Goal: Task Accomplishment & Management: Manage account settings

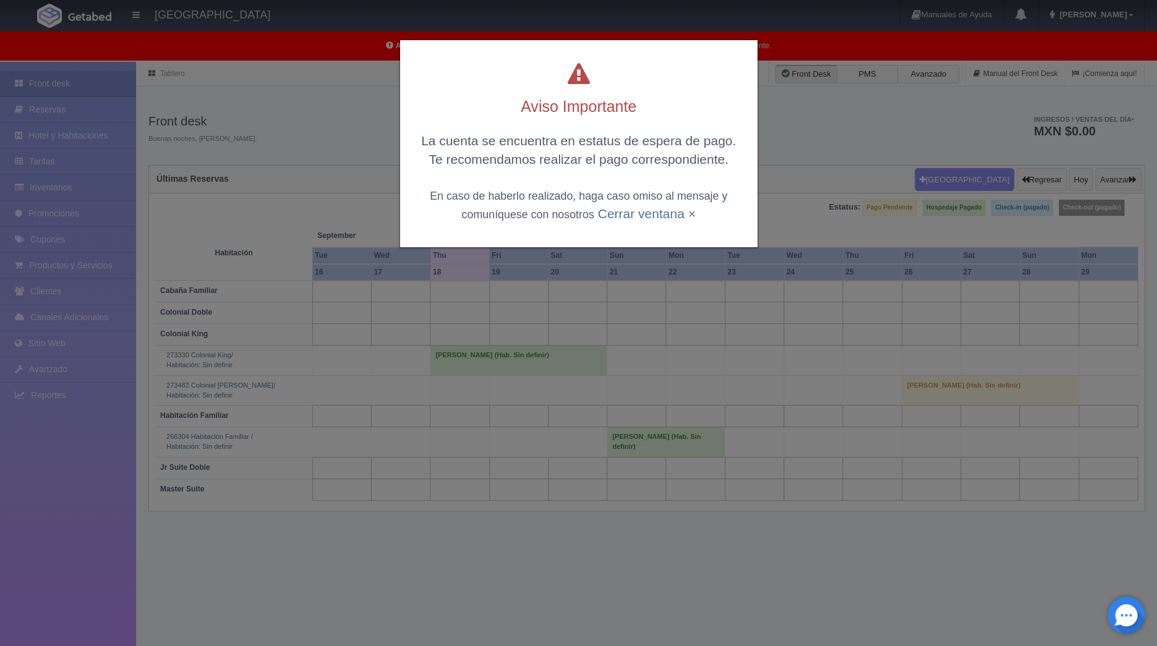
click at [648, 218] on link "Cerrar ventana ×" at bounding box center [647, 214] width 98 height 14
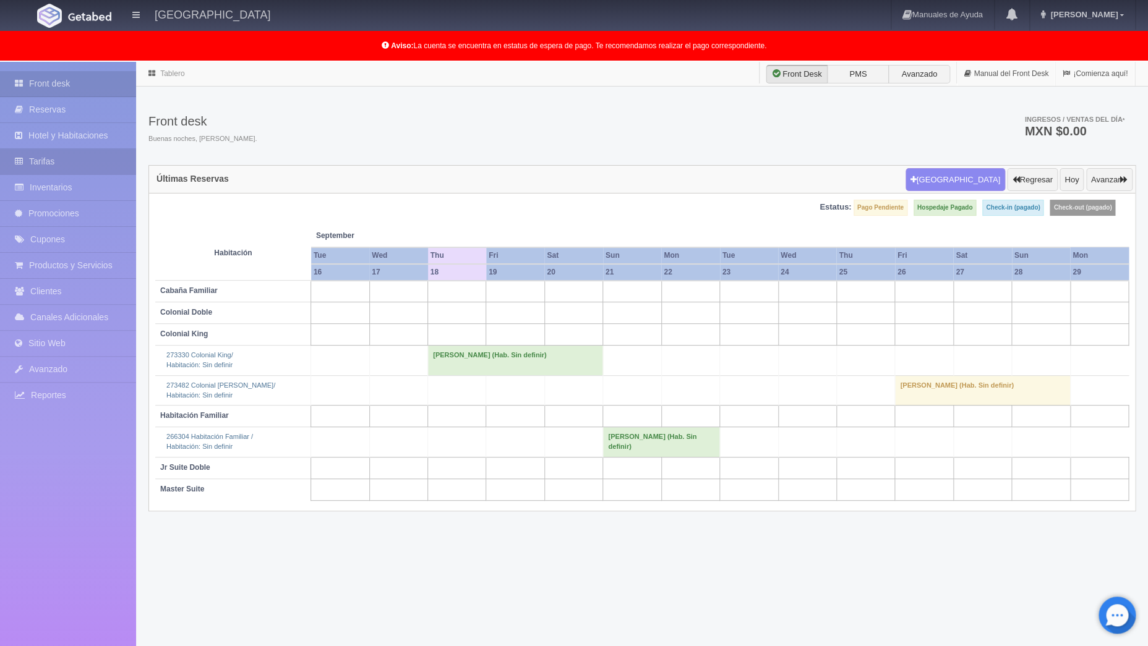
click at [48, 153] on link "Tarifas" at bounding box center [68, 161] width 136 height 25
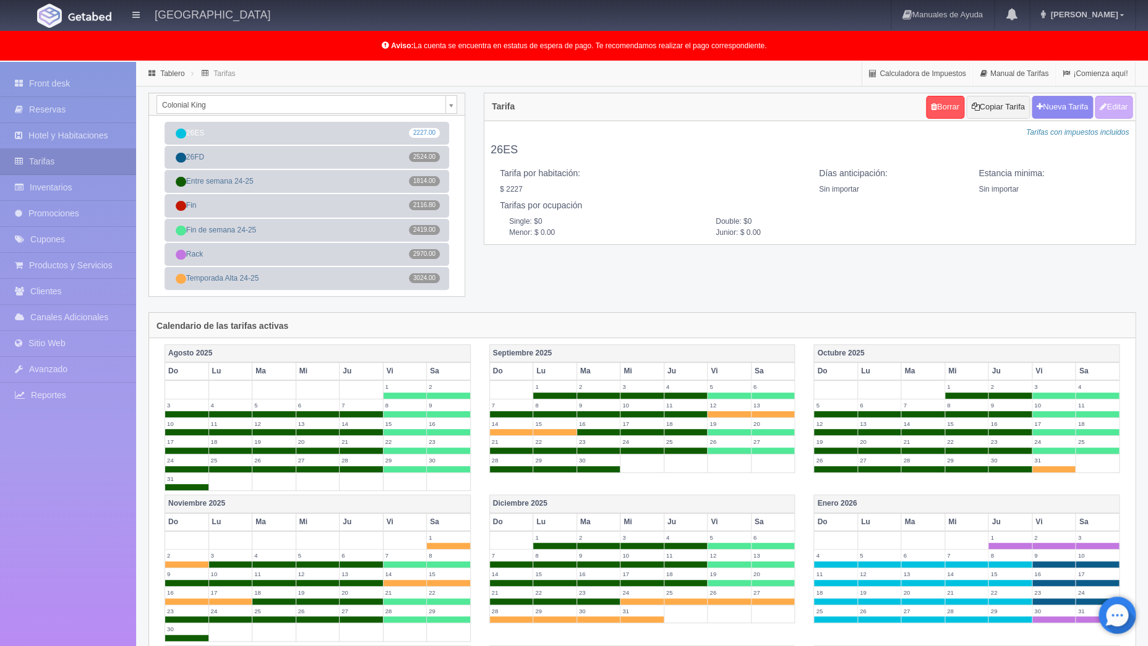
click at [507, 285] on div "Colonial King Colonial King Colonial Doble Jr Suite Doble Master Suite Habitaci…" at bounding box center [642, 203] width 1006 height 220
click at [300, 211] on link "Fin 2116.80" at bounding box center [307, 205] width 285 height 23
click at [1105, 113] on button "Editar" at bounding box center [1114, 107] width 38 height 23
type input "Fin"
select select "0"
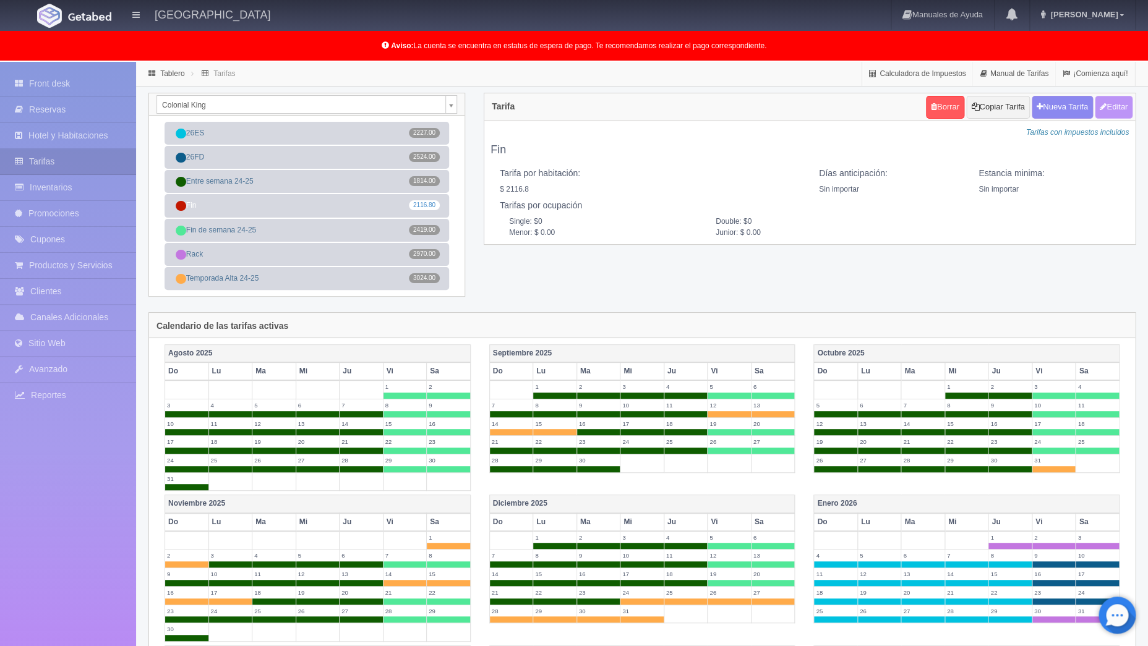
type input "0"
checkbox input "true"
type input "2116.80"
checkbox input "true"
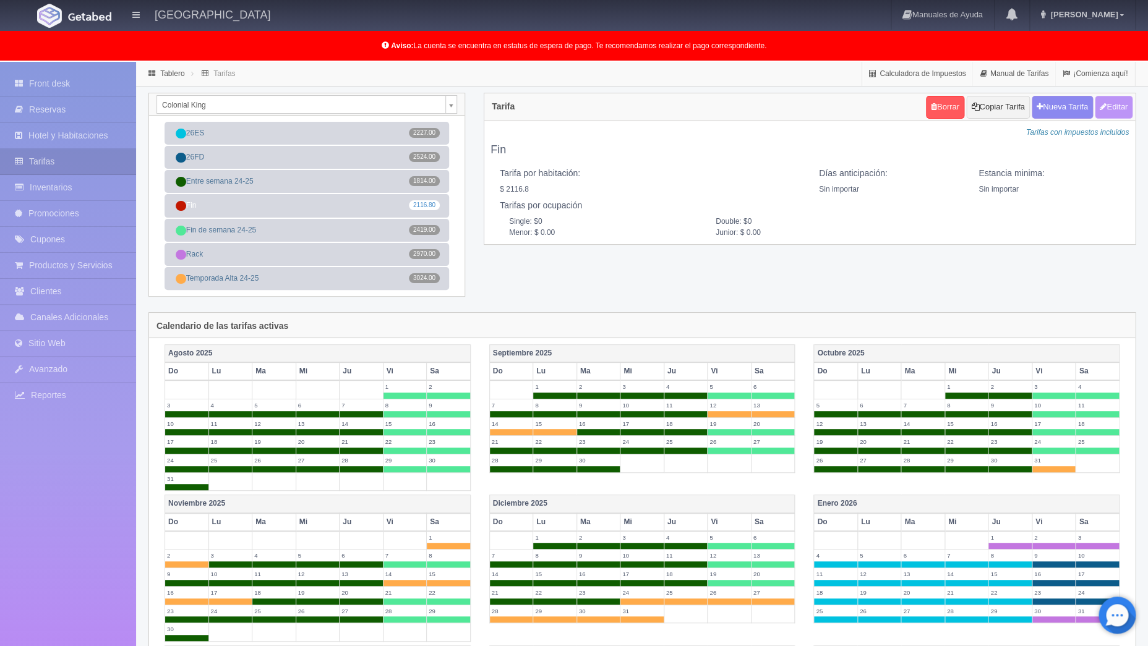
checkbox input "true"
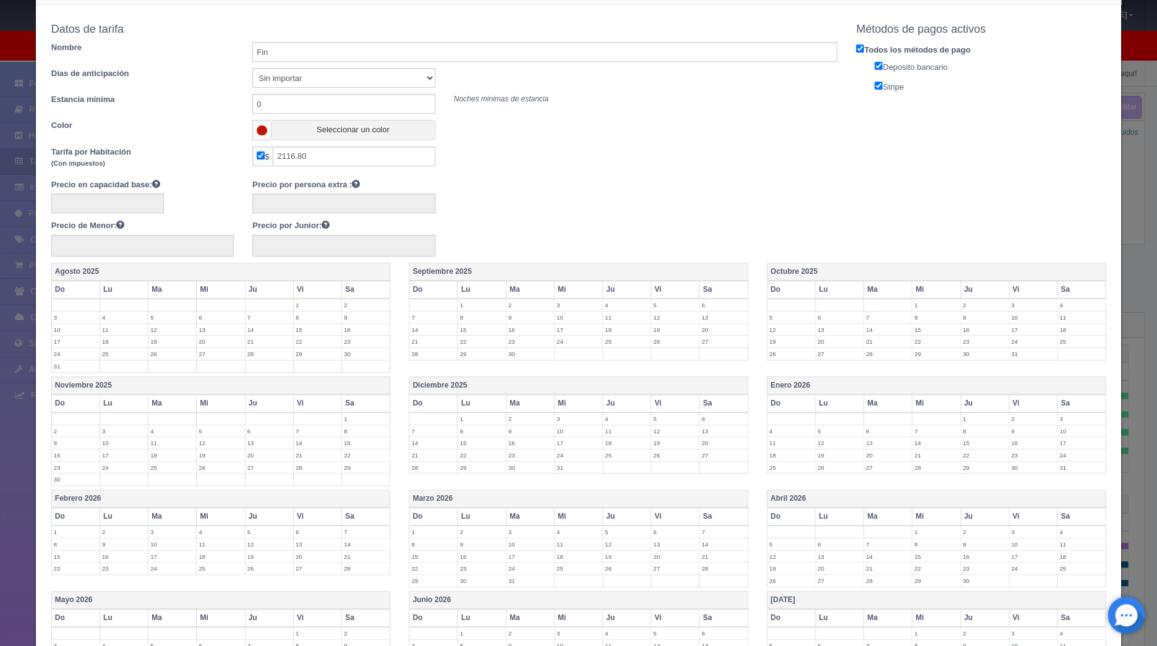
scroll to position [37, 0]
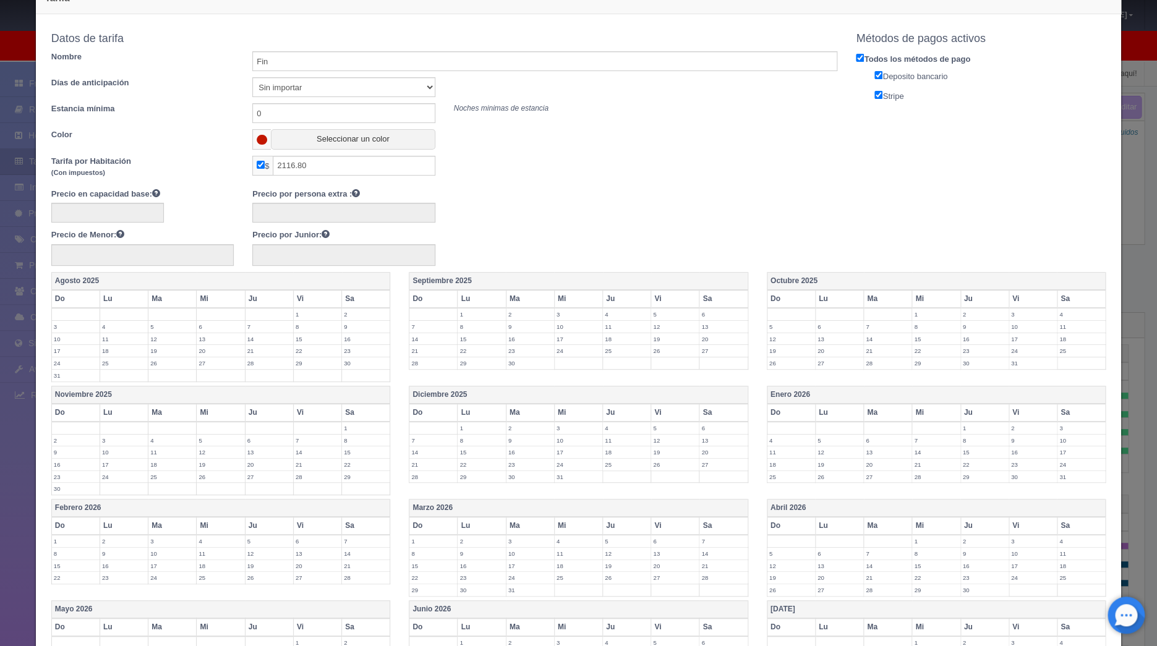
click at [662, 340] on label "19" at bounding box center [675, 339] width 48 height 12
click at [702, 346] on td "20" at bounding box center [724, 342] width 48 height 19
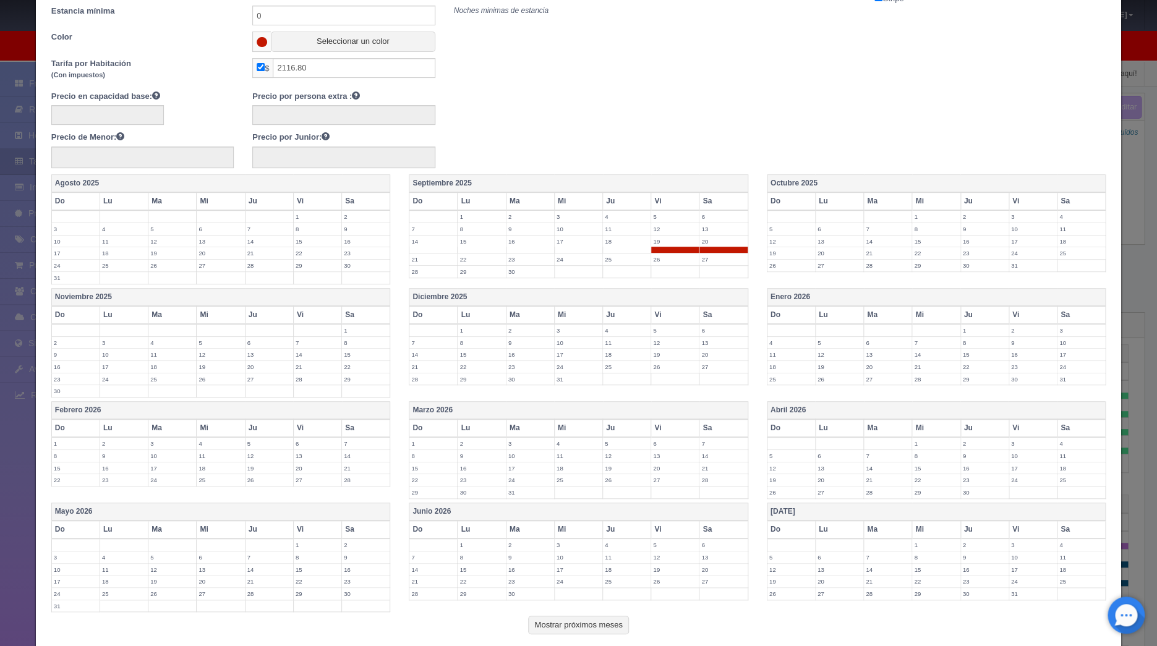
scroll to position [190, 0]
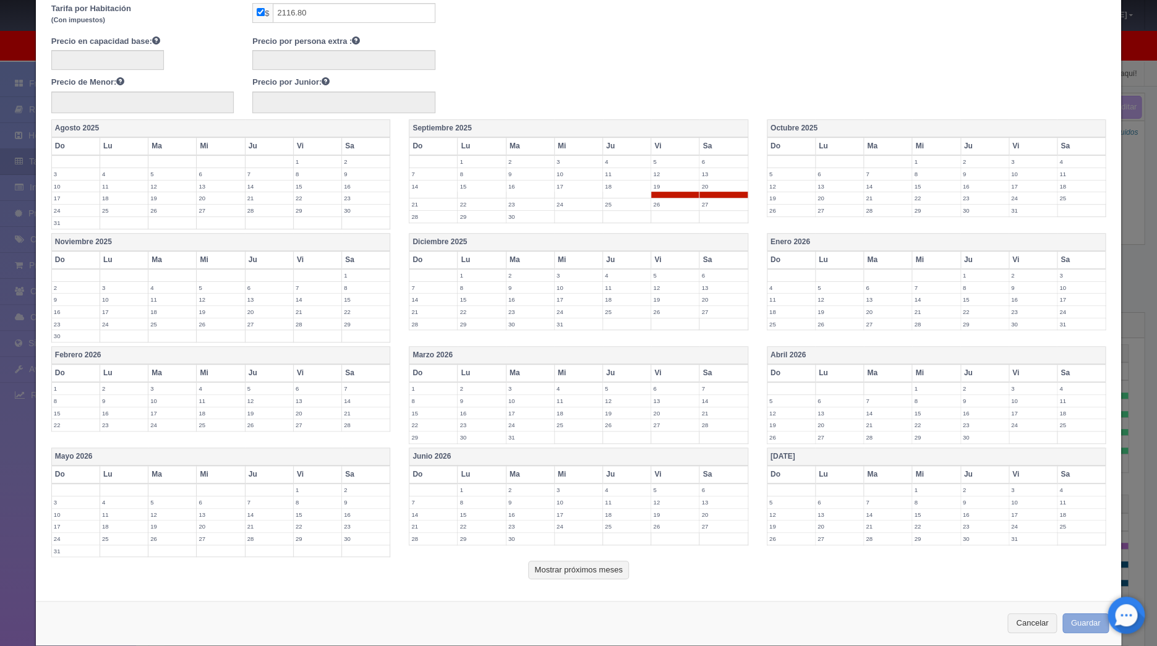
click at [1066, 621] on button "Guardar" at bounding box center [1086, 624] width 47 height 20
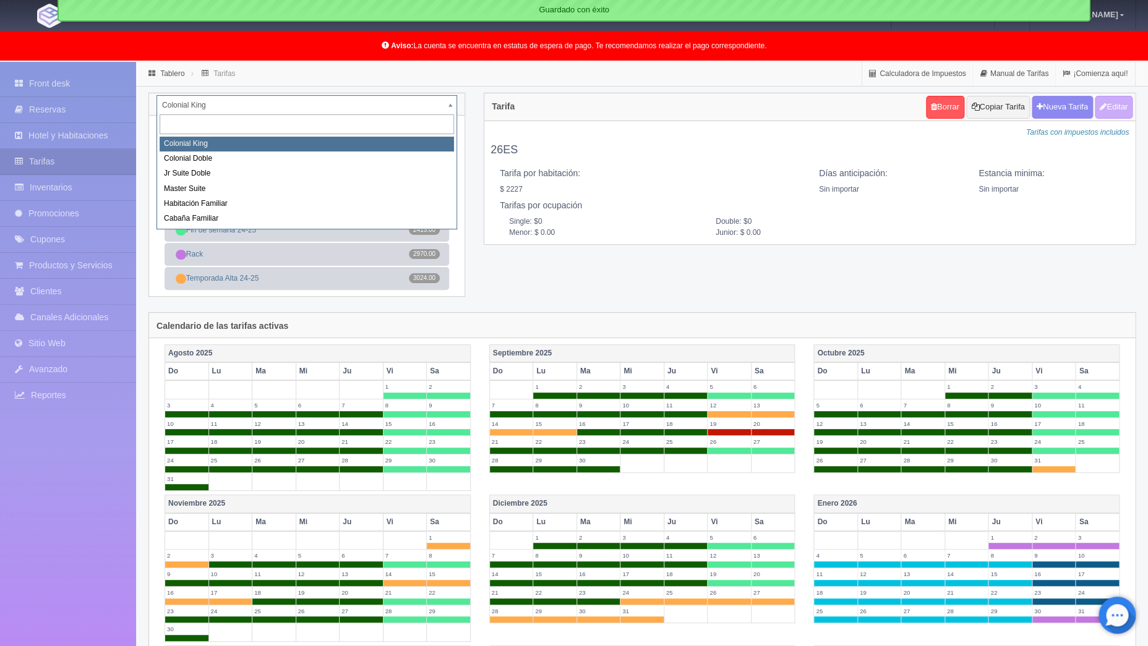
click at [450, 103] on body "[GEOGRAPHIC_DATA] Manuales de Ayuda Actualizaciones recientes [PERSON_NAME] Mi …" at bounding box center [574, 518] width 1148 height 912
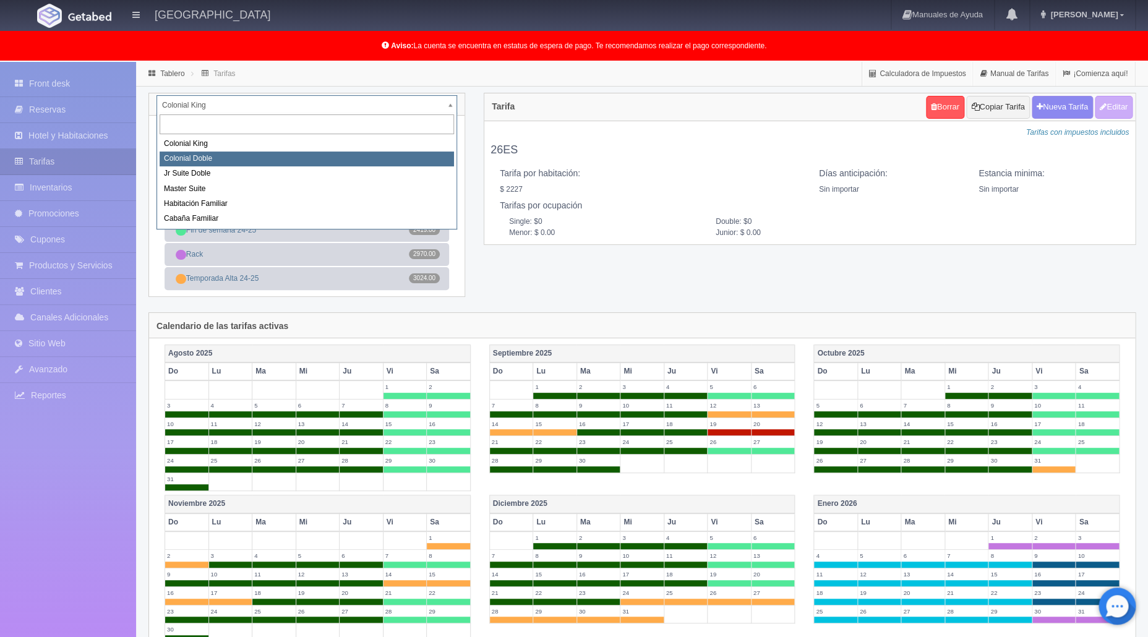
select select "977"
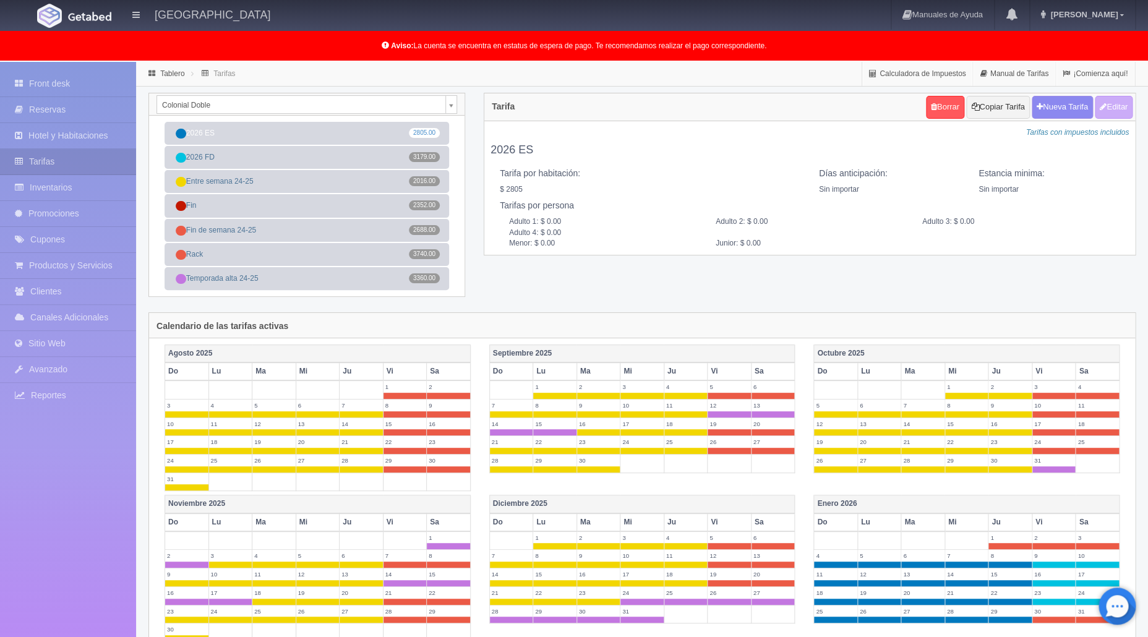
click at [450, 104] on body "Atotonilco Hotel & Club Manuales de Ayuda Actualizaciones recientes Maggie Mi P…" at bounding box center [574, 518] width 1148 height 912
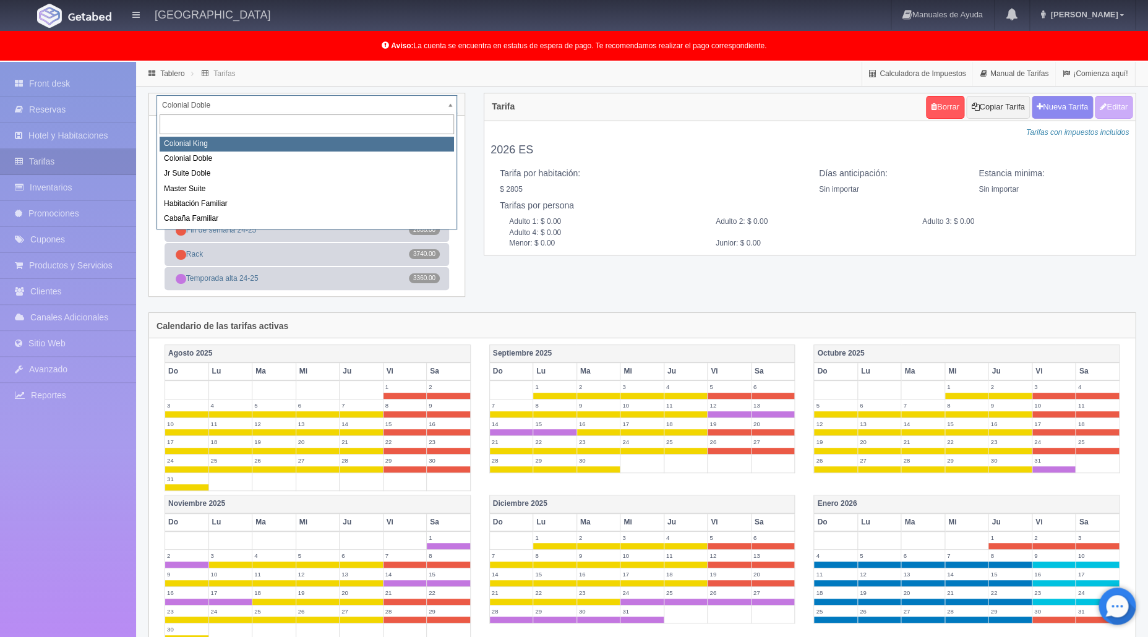
select select "976"
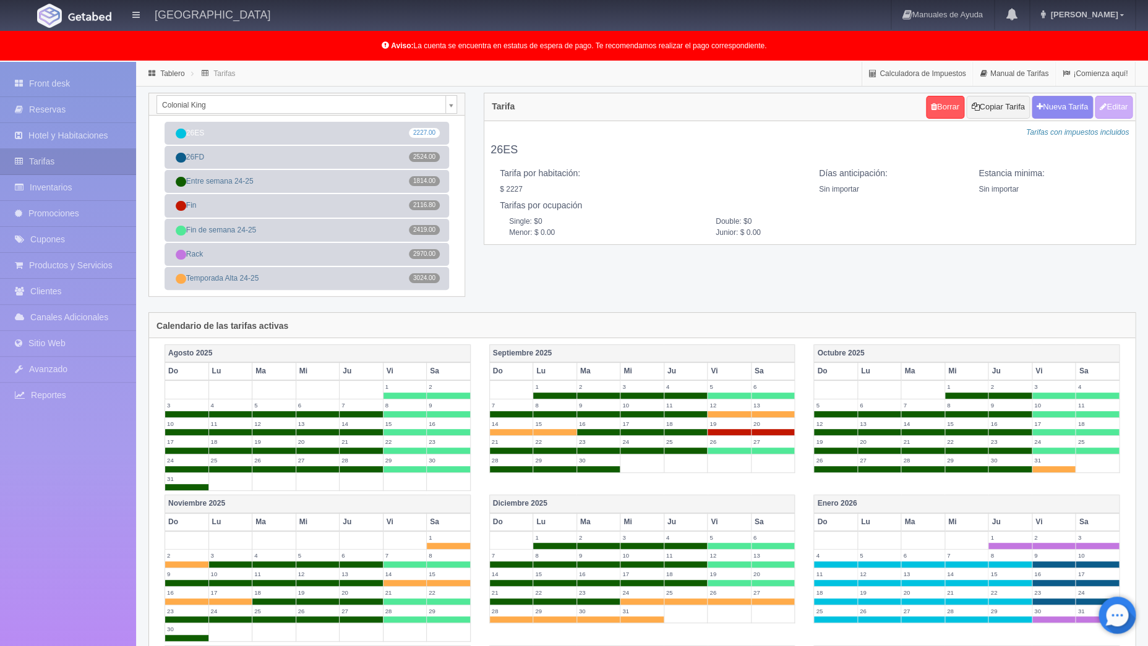
click at [455, 104] on body "[GEOGRAPHIC_DATA] Manuales de Ayuda Actualizaciones recientes [PERSON_NAME] Mi …" at bounding box center [574, 518] width 1148 height 912
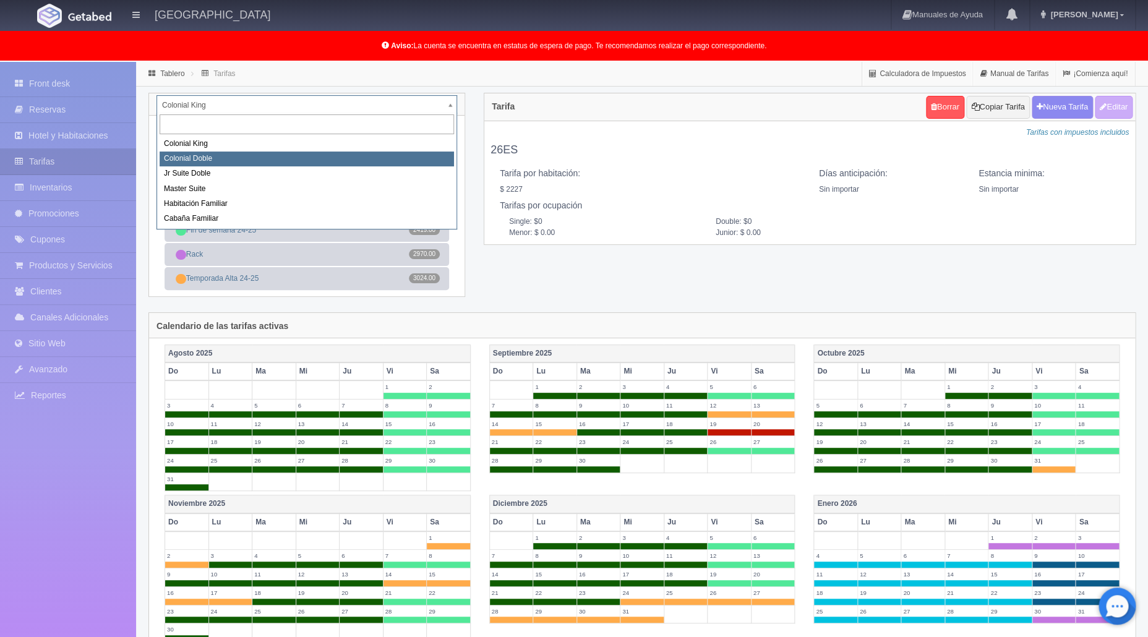
select select "977"
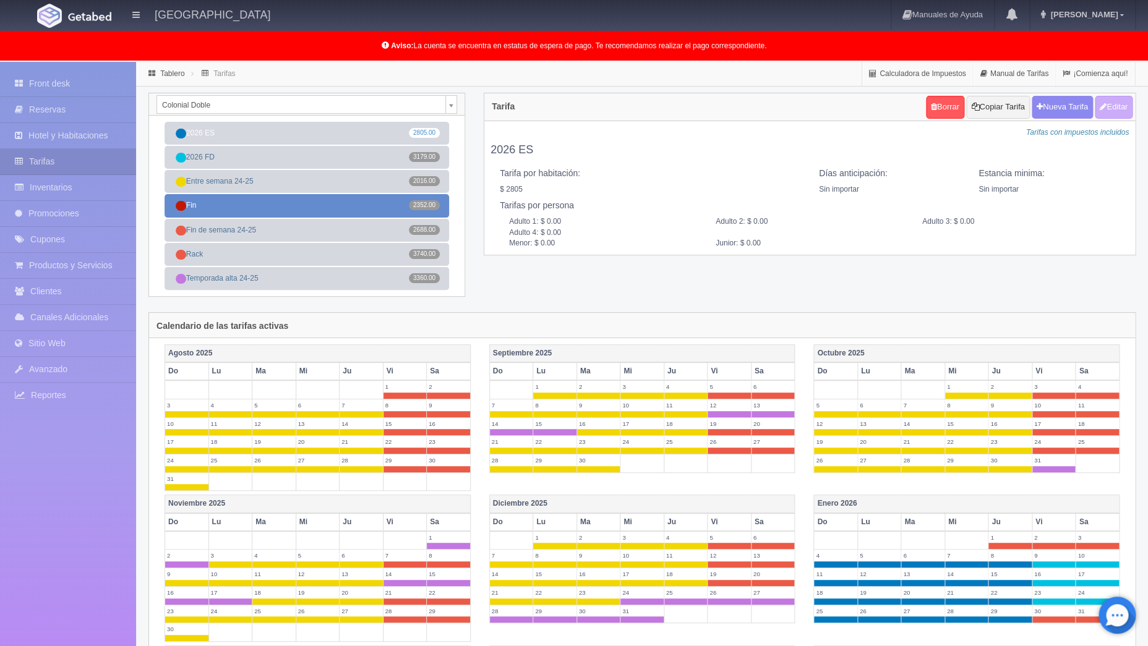
click at [275, 205] on link "Fin 2352.00" at bounding box center [307, 205] width 285 height 23
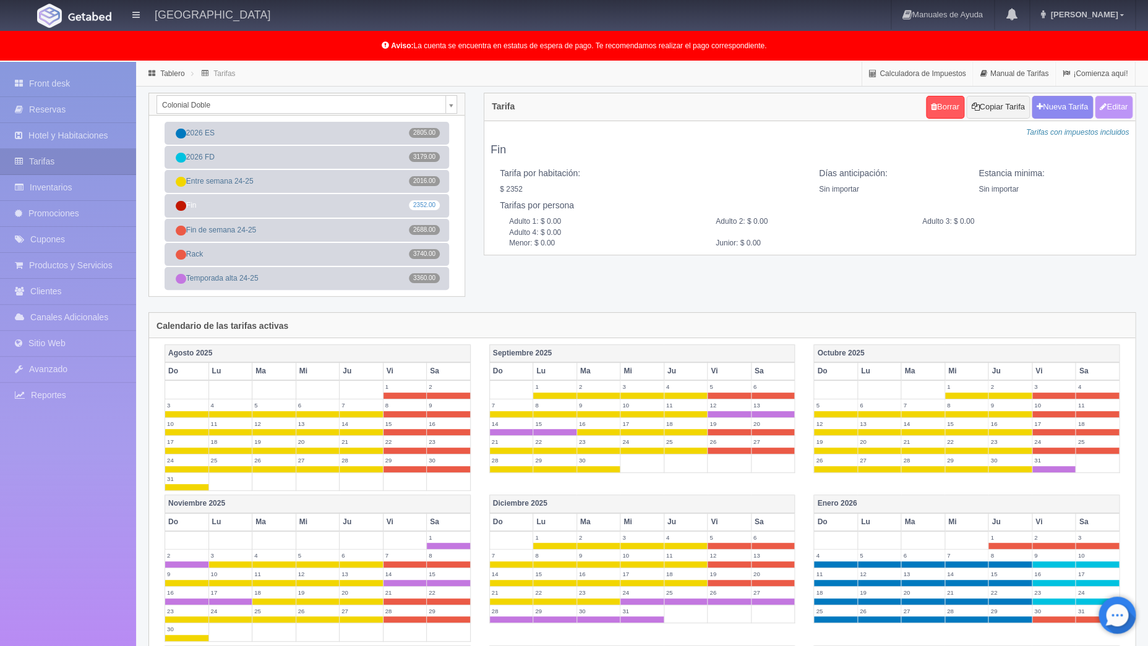
click at [1114, 108] on button "Editar" at bounding box center [1114, 107] width 38 height 23
type input "Fin"
select select "0"
type input "0"
checkbox input "true"
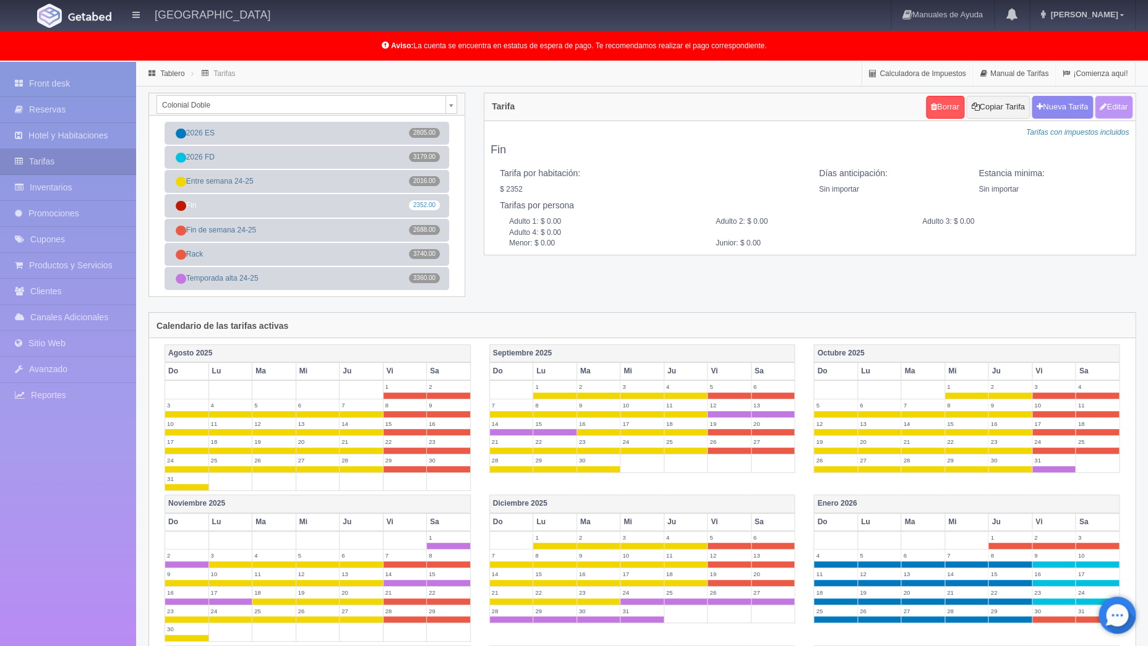
type input "2352.00"
checkbox input "true"
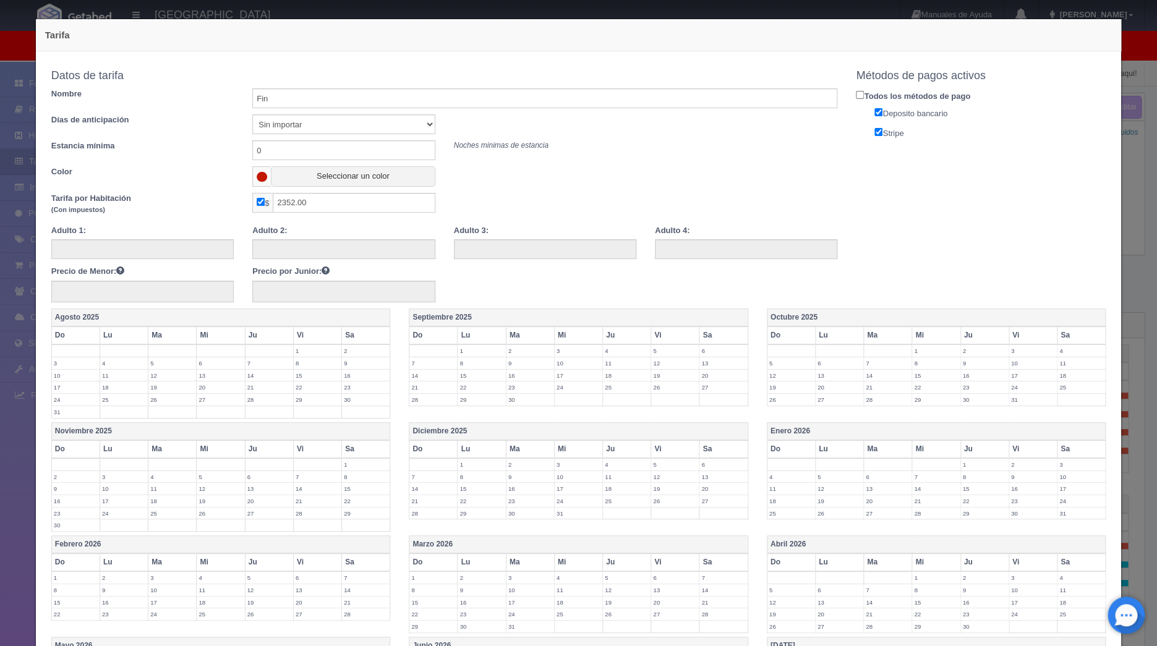
click at [665, 379] on label "19" at bounding box center [675, 376] width 48 height 12
click at [714, 378] on label "20" at bounding box center [724, 376] width 48 height 12
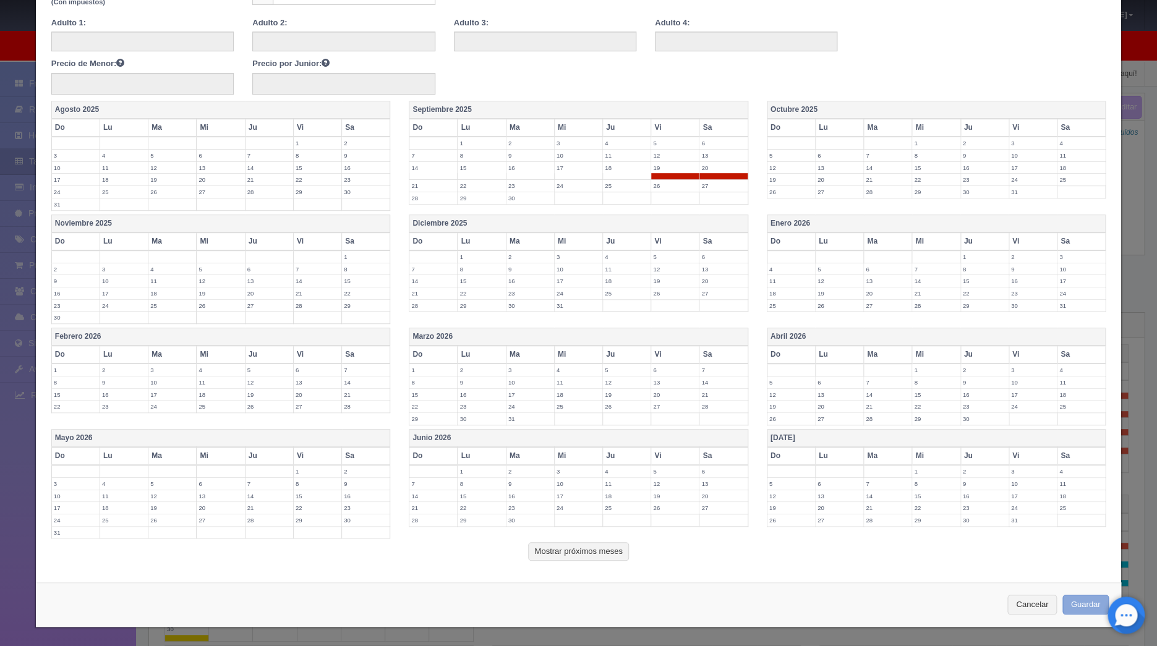
click at [1073, 607] on button "Guardar" at bounding box center [1086, 605] width 47 height 20
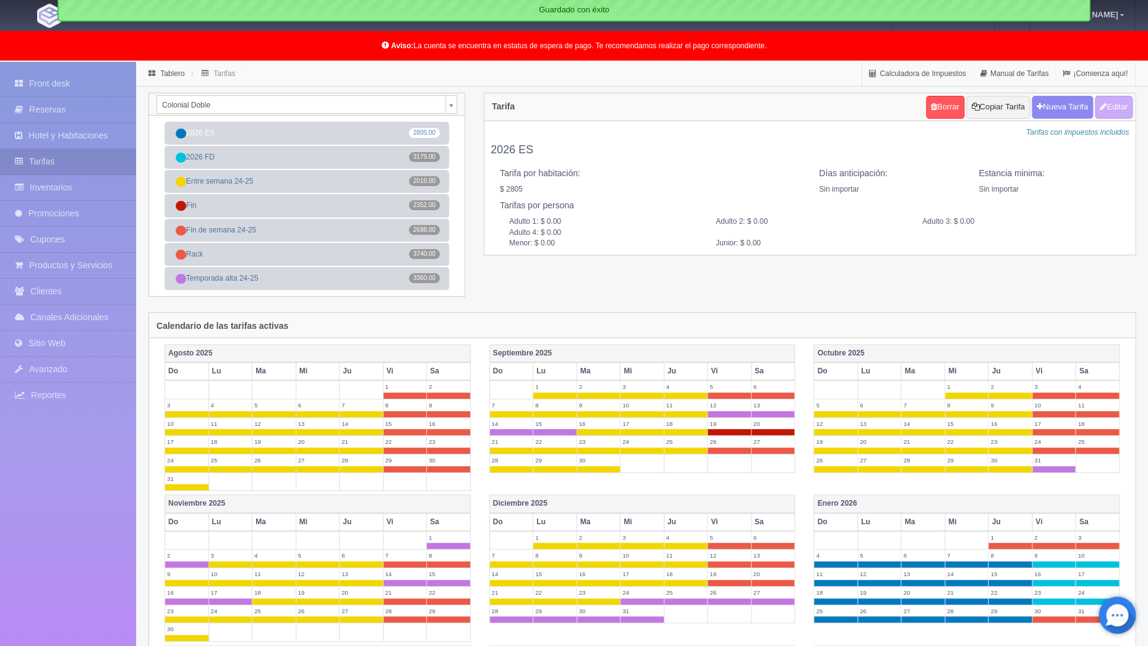
click at [447, 108] on body "[GEOGRAPHIC_DATA] Manuales de Ayuda Actualizaciones recientes [PERSON_NAME] Mi …" at bounding box center [574, 518] width 1148 height 912
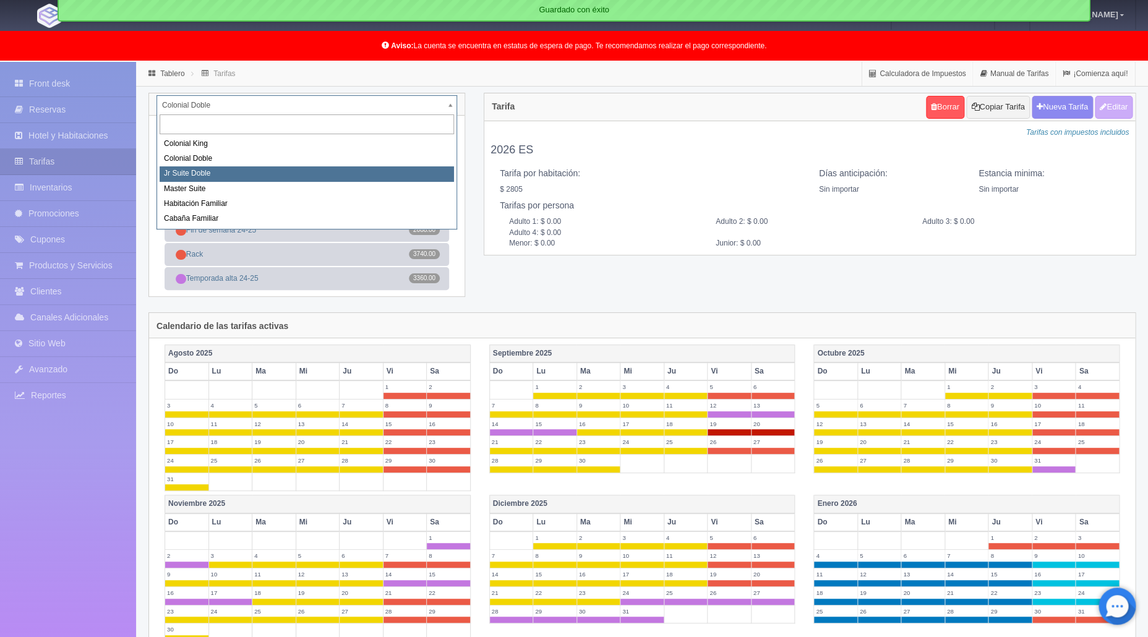
select select "978"
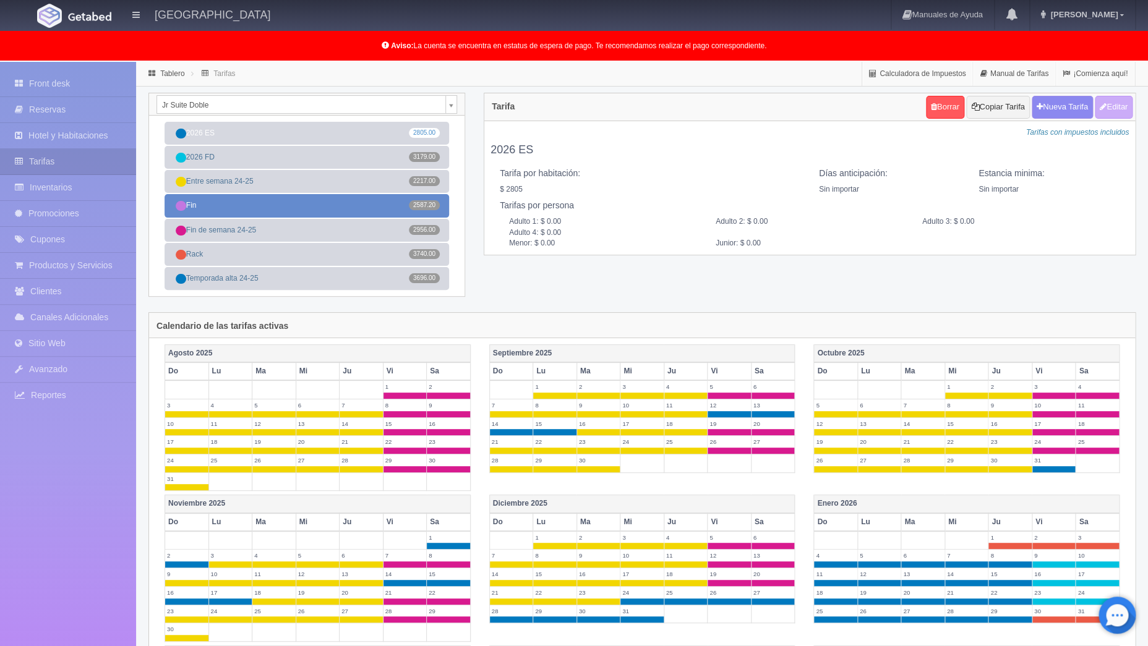
click at [261, 201] on link "Fin 2587.20" at bounding box center [307, 205] width 285 height 23
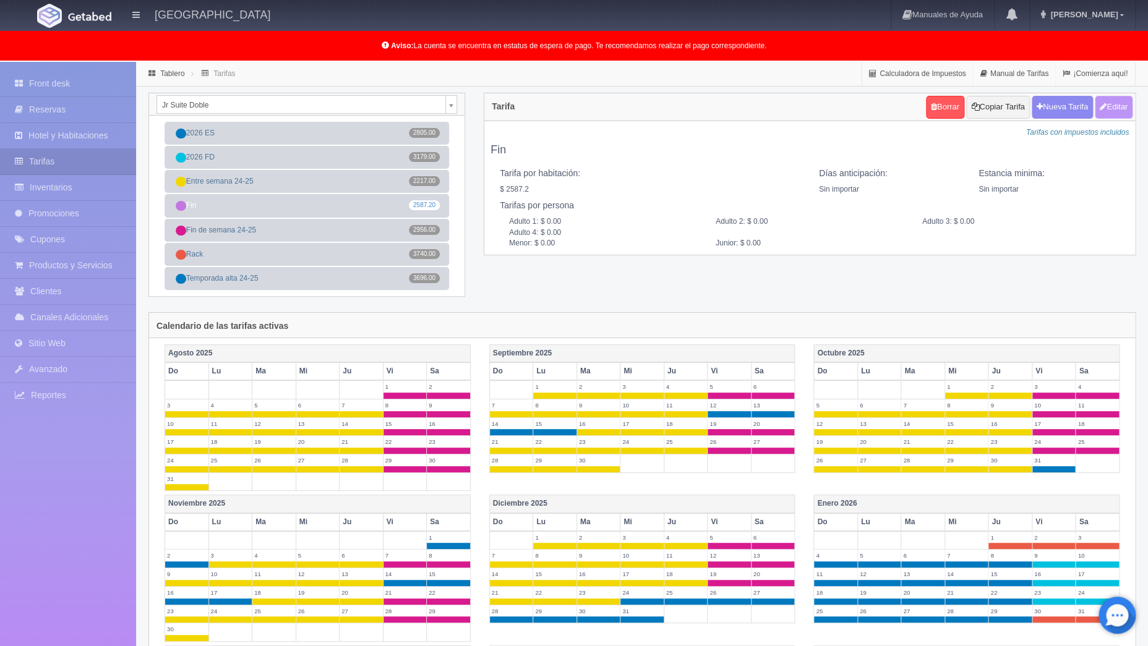
click at [1104, 114] on button "Editar" at bounding box center [1114, 107] width 38 height 23
type input "Fin"
select select "0"
type input "0"
checkbox input "true"
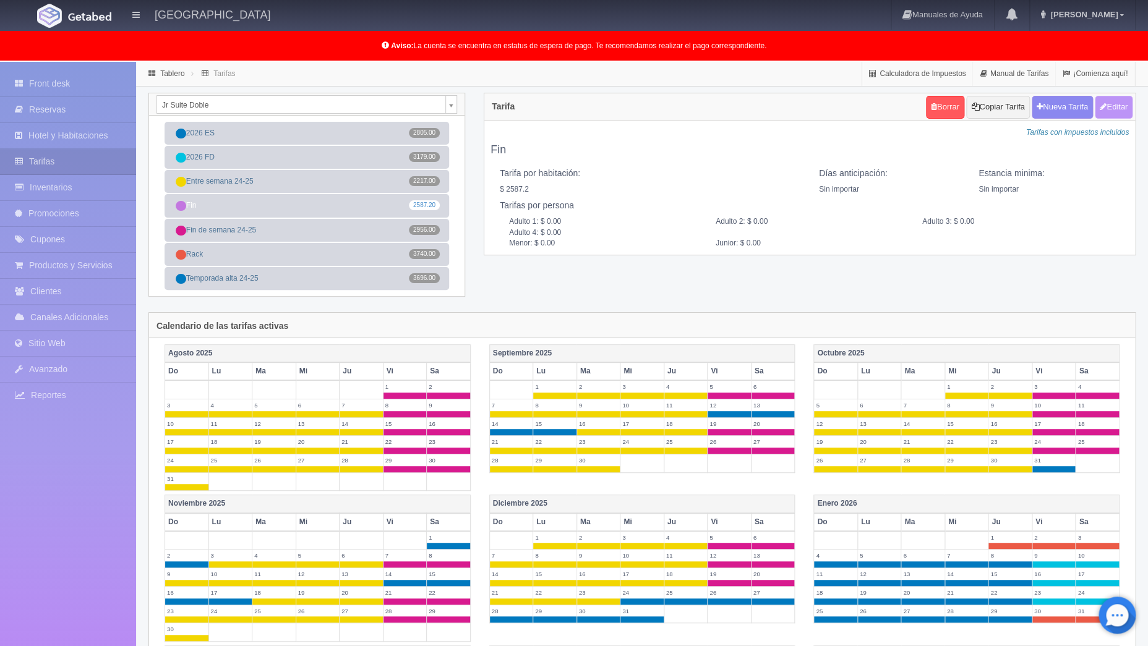
type input "2587.20"
checkbox input "true"
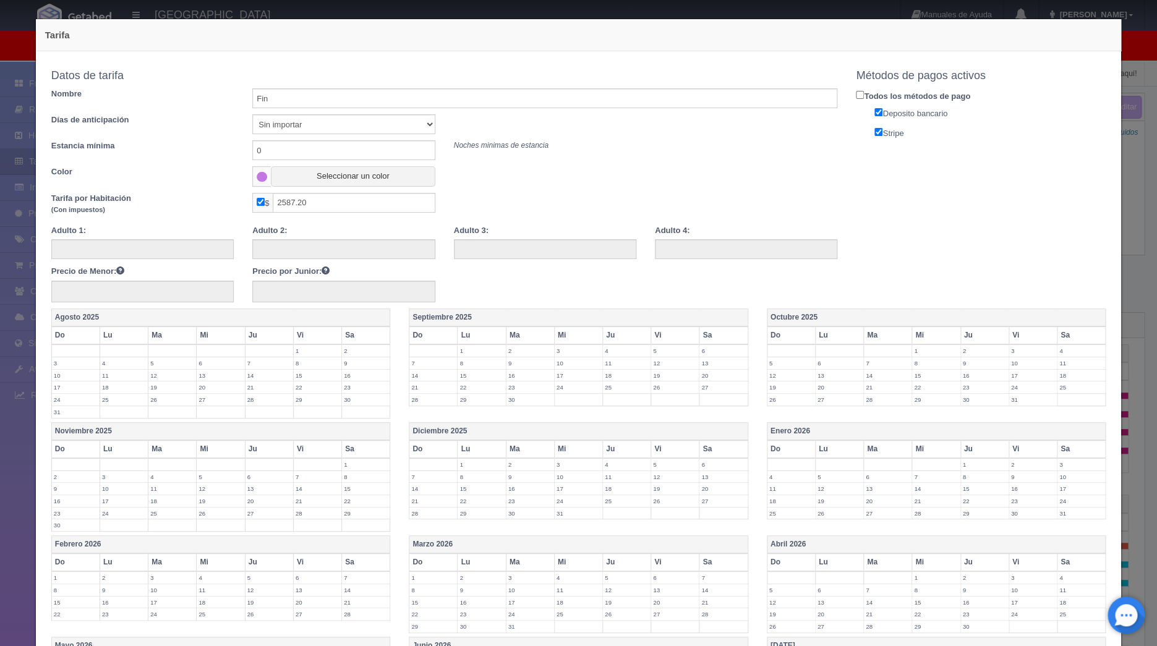
click at [666, 376] on label "19" at bounding box center [675, 376] width 48 height 12
click at [718, 380] on label "20" at bounding box center [724, 376] width 48 height 12
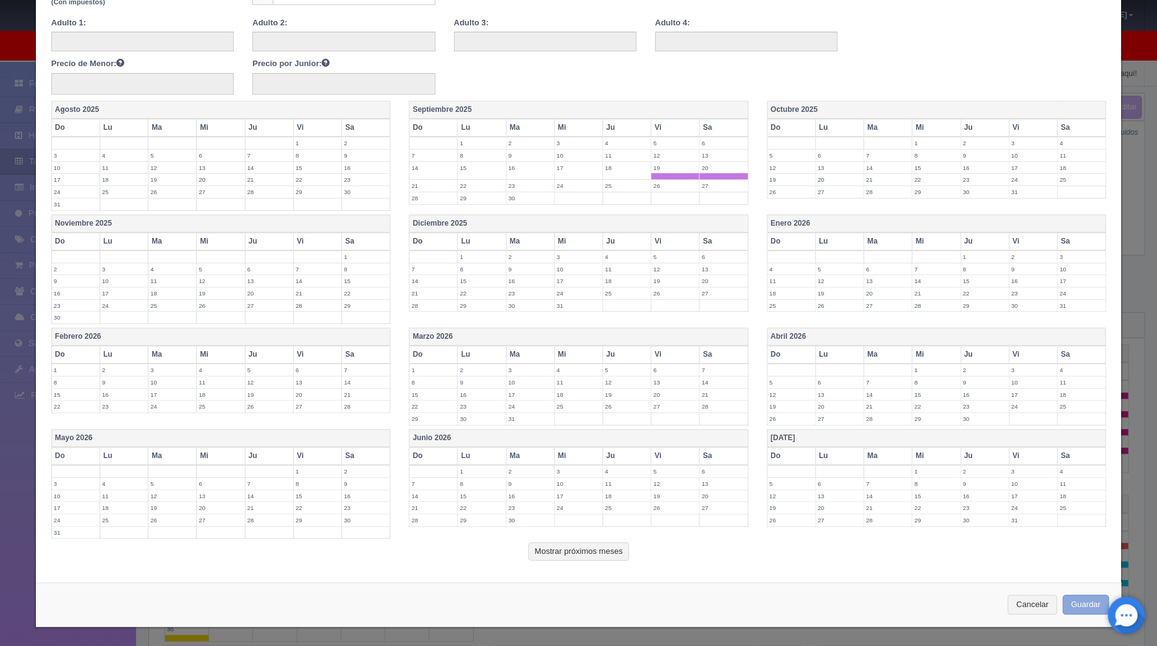
click at [1066, 599] on button "Guardar" at bounding box center [1086, 605] width 47 height 20
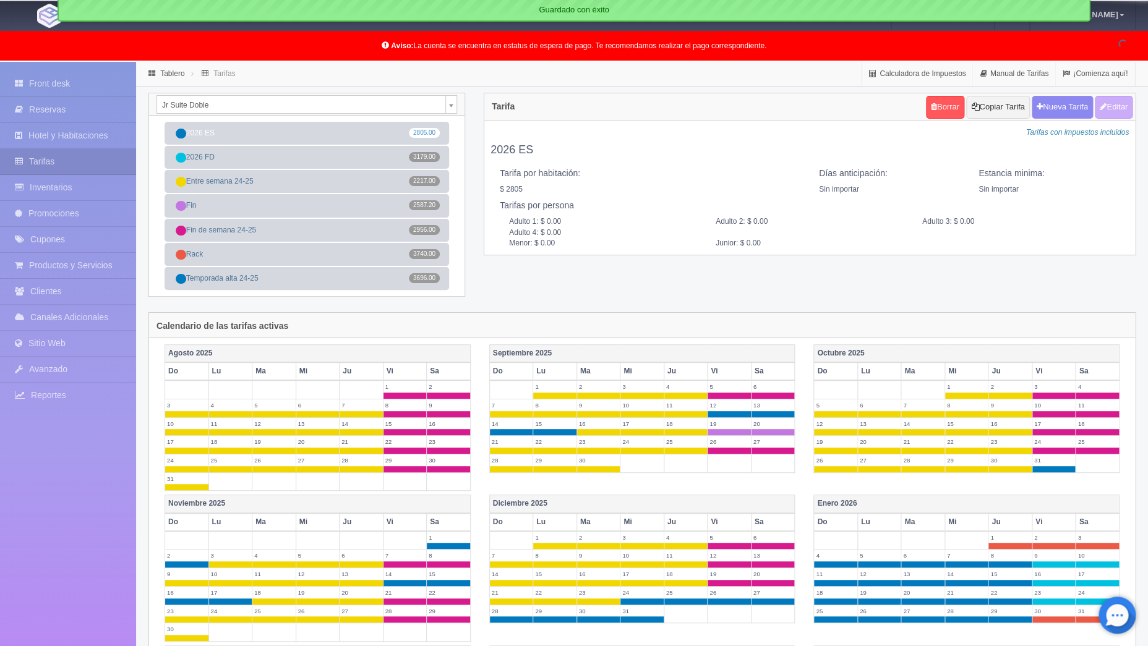
click at [450, 108] on body "[GEOGRAPHIC_DATA] Manuales de Ayuda Actualizaciones recientes [PERSON_NAME] Mi …" at bounding box center [574, 518] width 1148 height 912
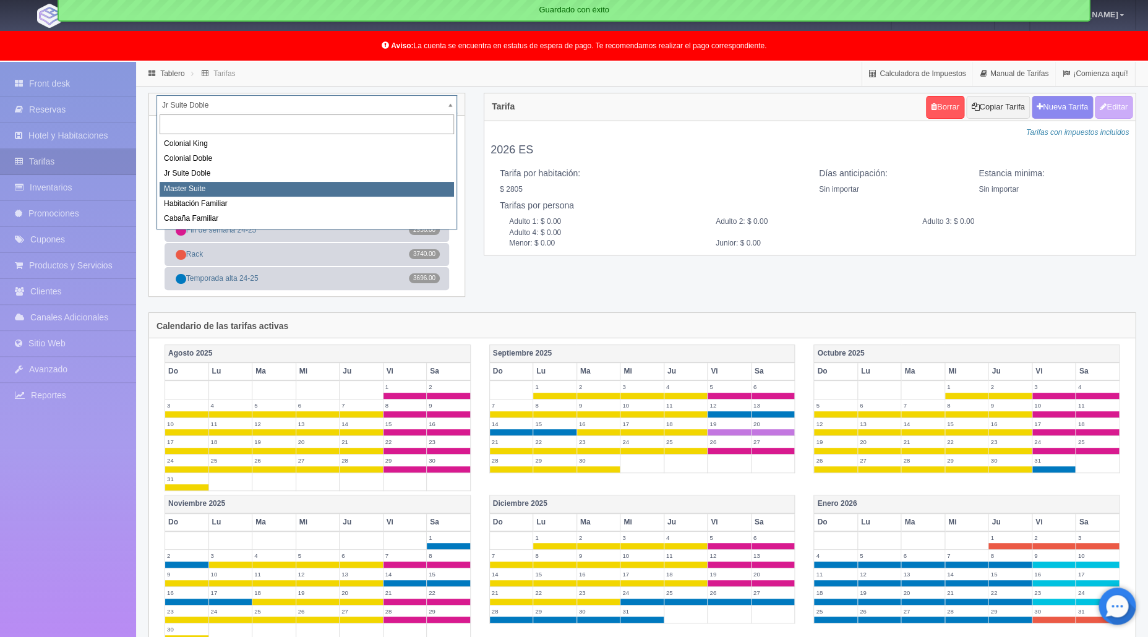
select select "980"
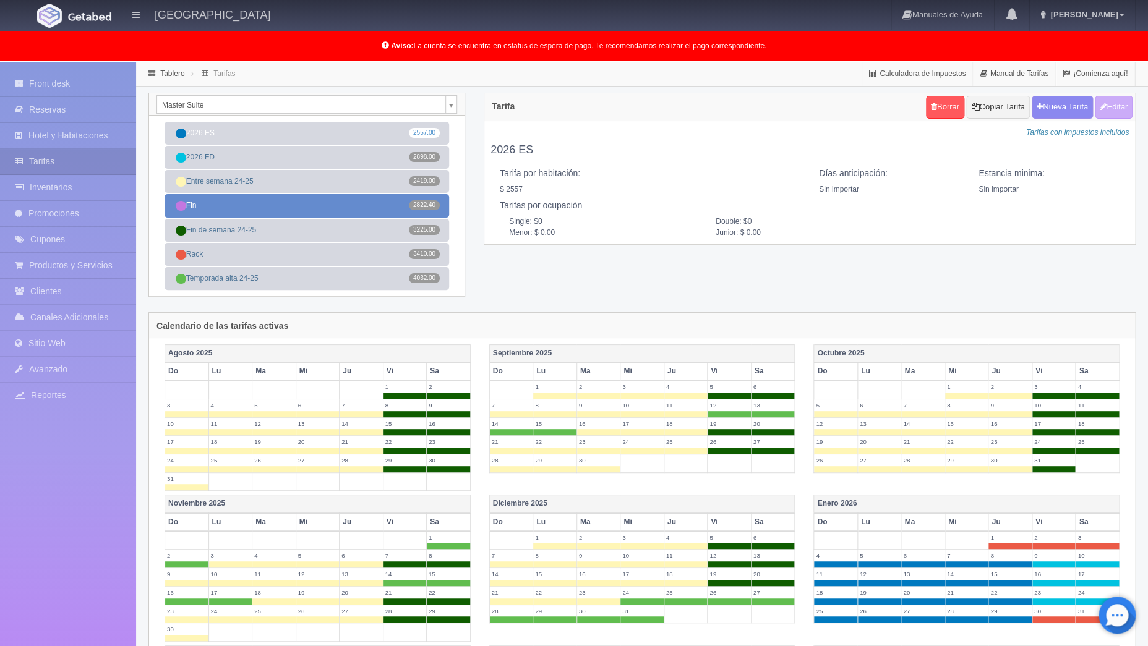
click at [289, 213] on link "Fin 2822.40" at bounding box center [307, 205] width 285 height 23
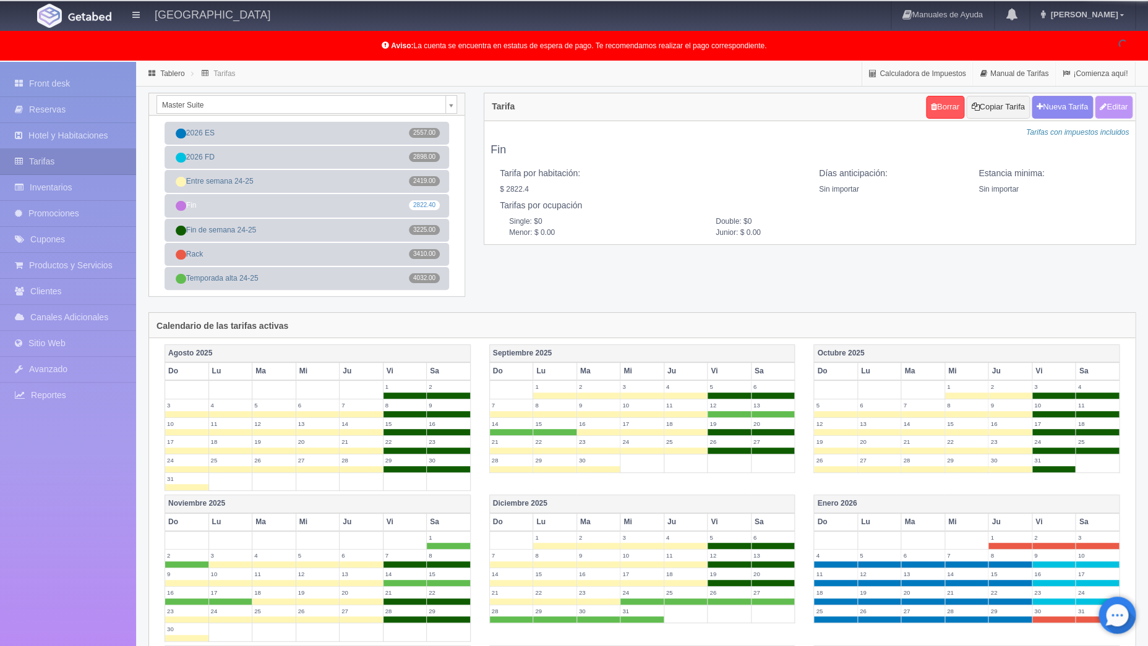
click at [1115, 106] on button "Editar" at bounding box center [1114, 107] width 38 height 23
type input "Fin"
select select "0"
type input "0"
checkbox input "true"
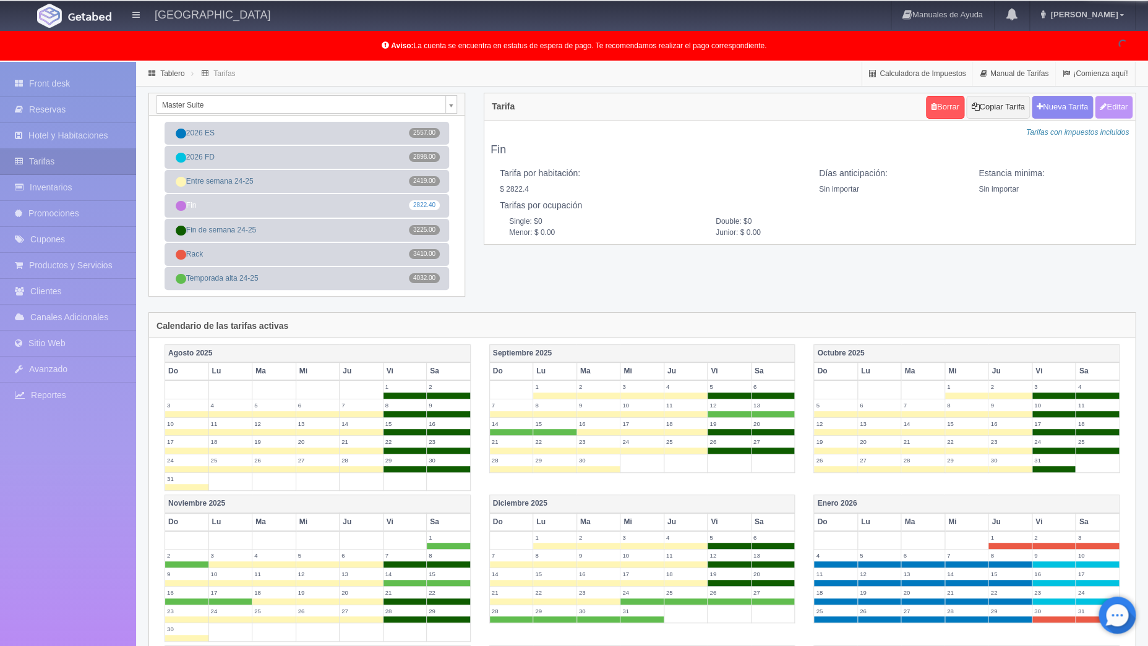
type input "2822.40"
checkbox input "true"
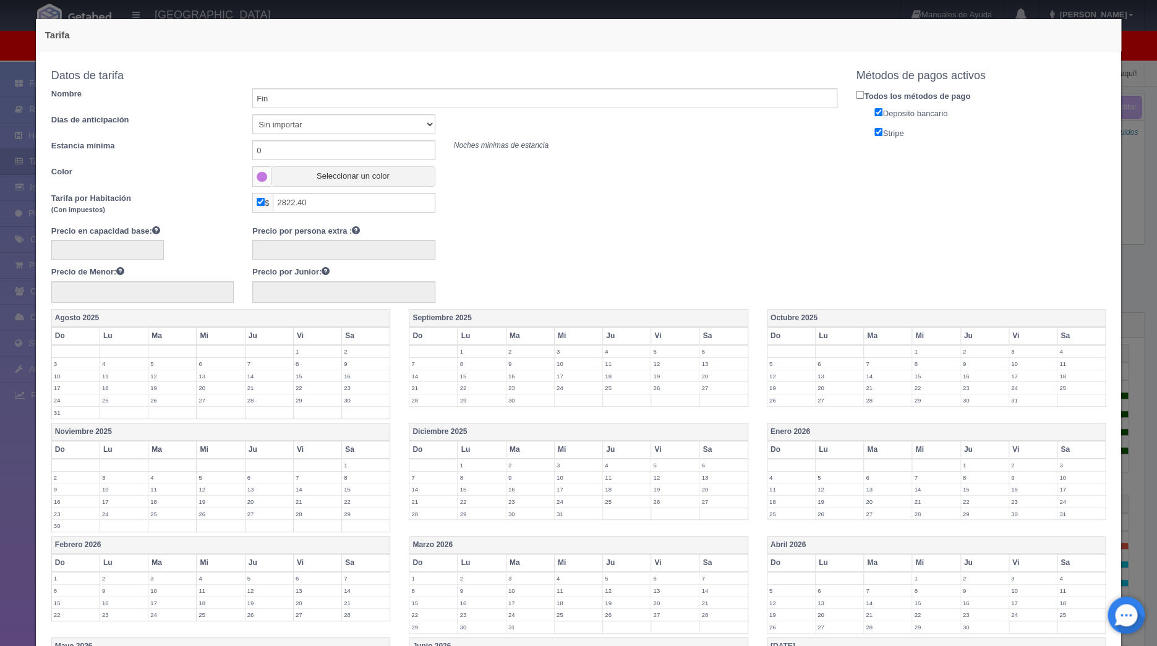
click at [669, 375] on label "19" at bounding box center [675, 377] width 48 height 12
click at [724, 381] on label "20" at bounding box center [724, 377] width 48 height 12
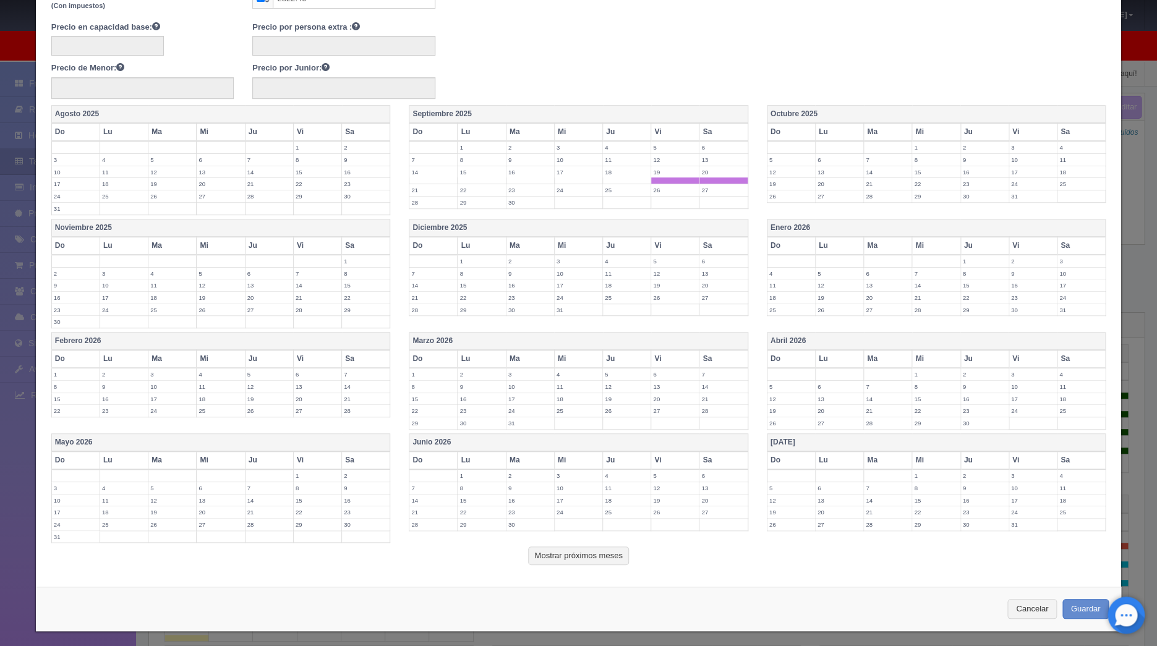
scroll to position [208, 0]
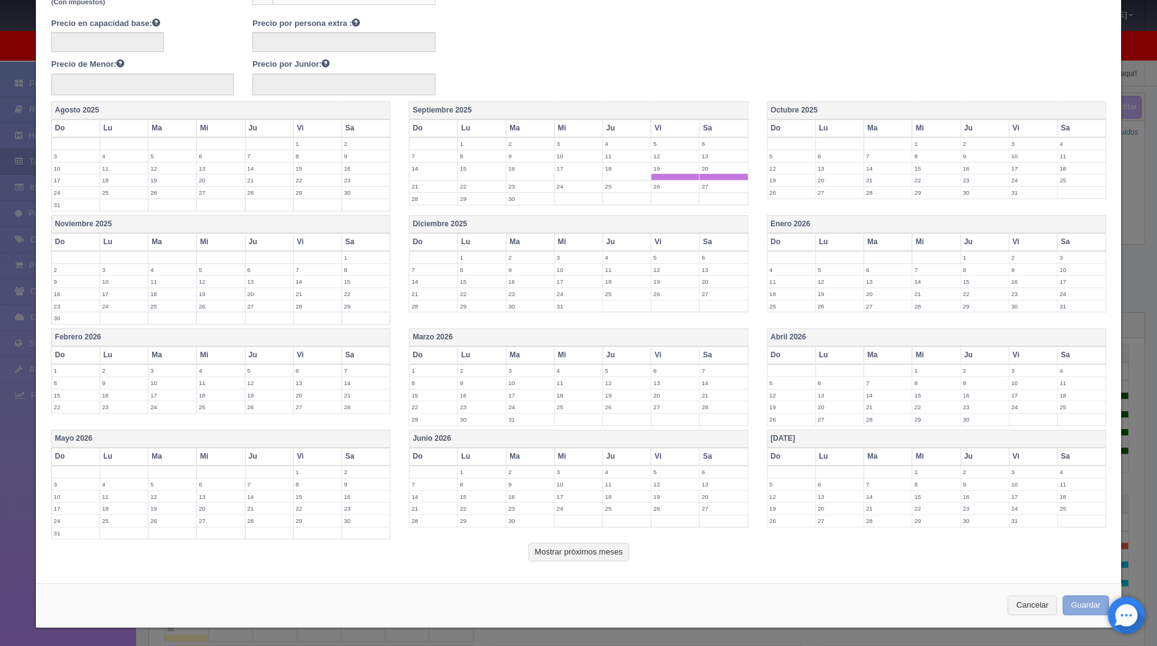
click at [1078, 604] on button "Guardar" at bounding box center [1086, 606] width 47 height 20
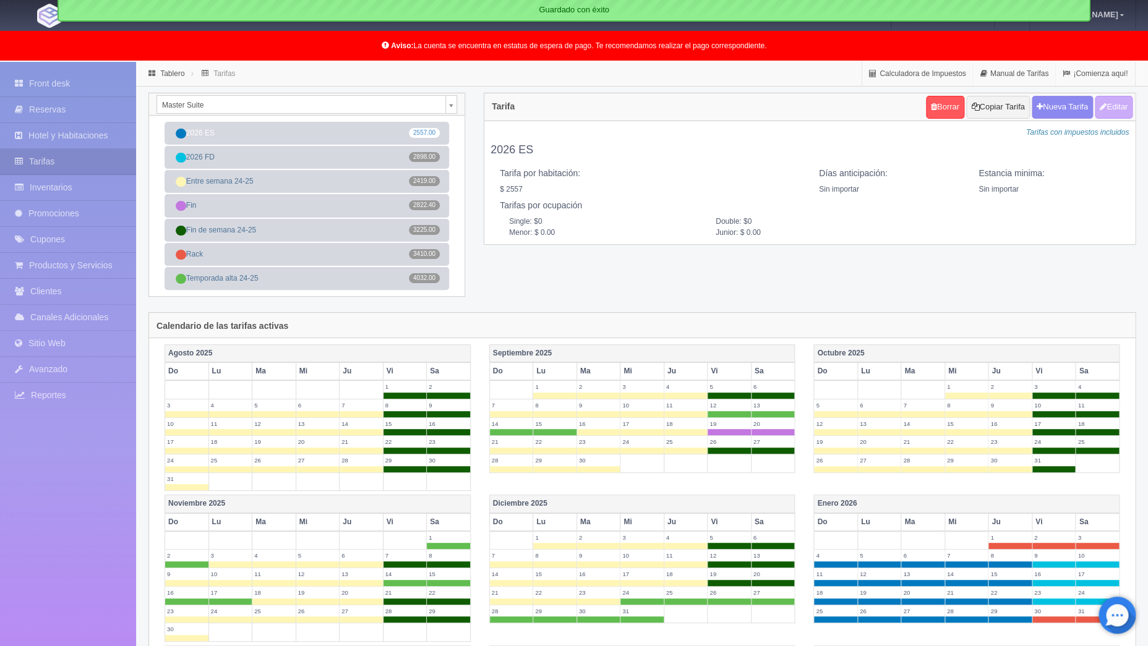
click at [452, 106] on body "[GEOGRAPHIC_DATA] Manuales de Ayuda Actualizaciones recientes [PERSON_NAME] Mi …" at bounding box center [574, 518] width 1148 height 912
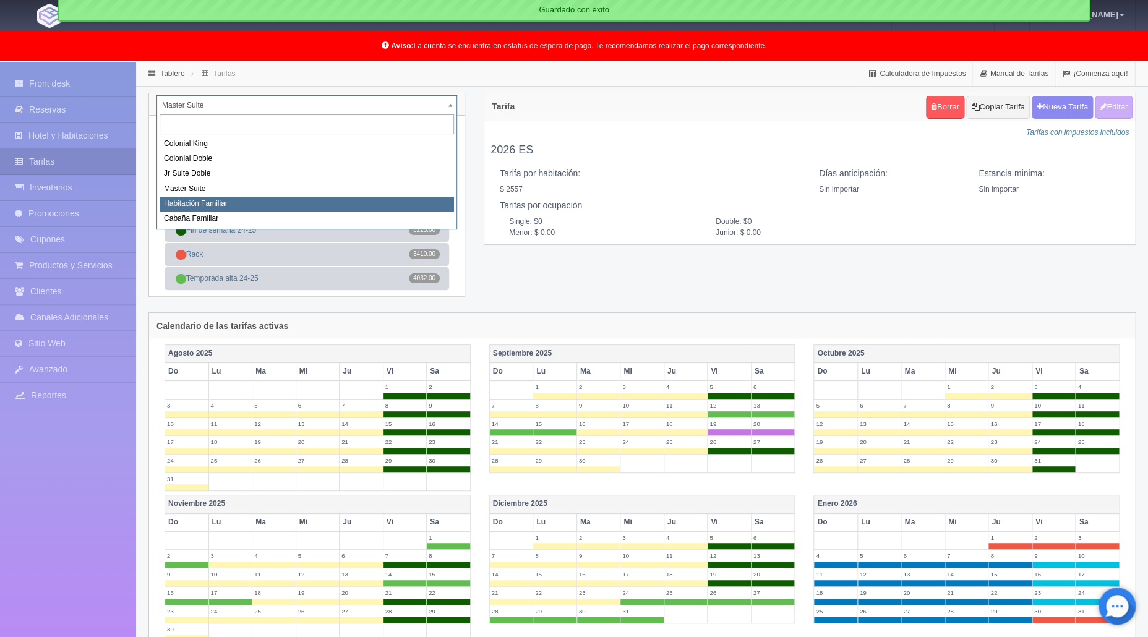
select select "981"
